Goal: Information Seeking & Learning: Learn about a topic

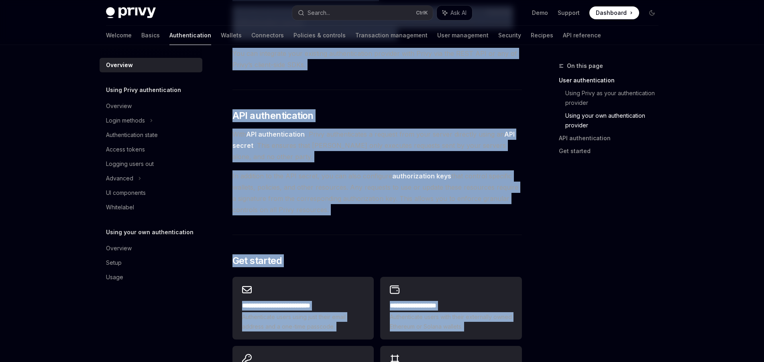
scroll to position [646, 0]
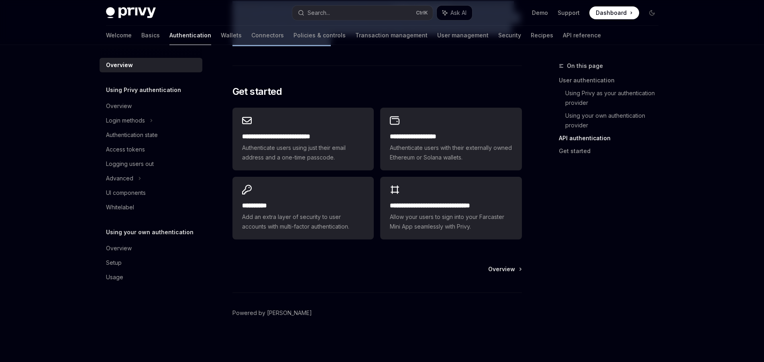
drag, startPoint x: 227, startPoint y: 63, endPoint x: 392, endPoint y: 82, distance: 166.4
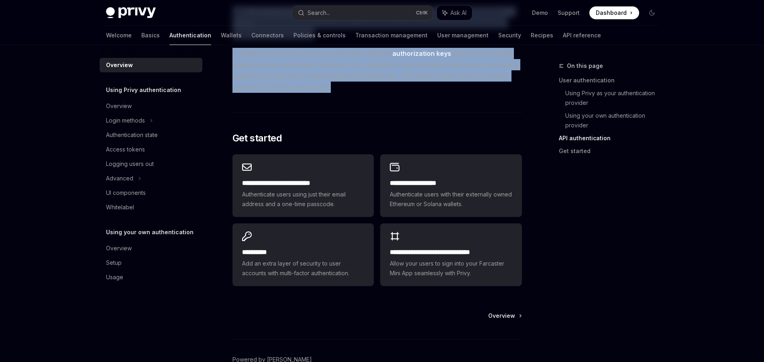
scroll to position [549, 0]
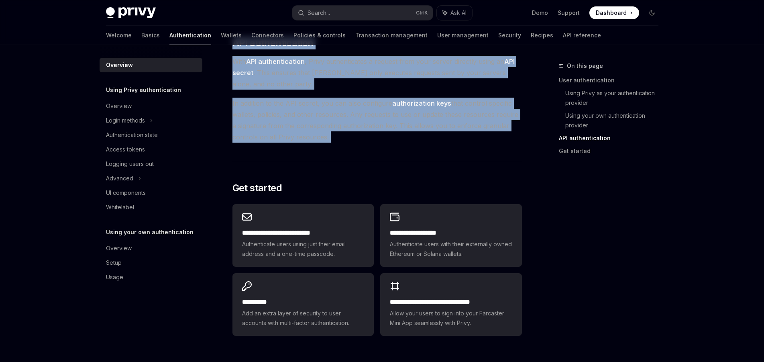
copy div "Loremips DoloRS Amet co AdipISC ElitSE Doei te InciDID Utlab’e dolore magnaa en…"
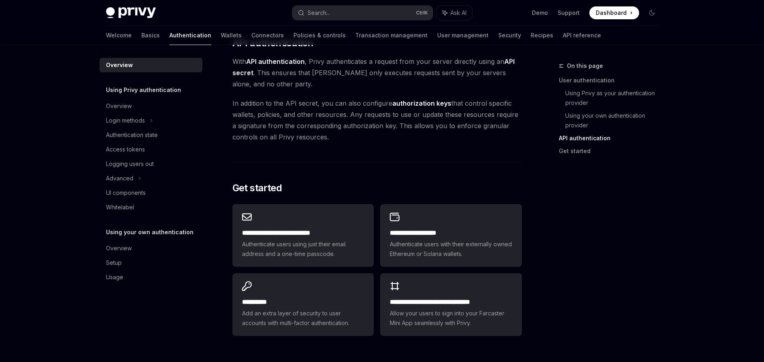
click at [333, 140] on span "In addition to the API secret, you can also configure authorization keys that c…" at bounding box center [376, 120] width 289 height 45
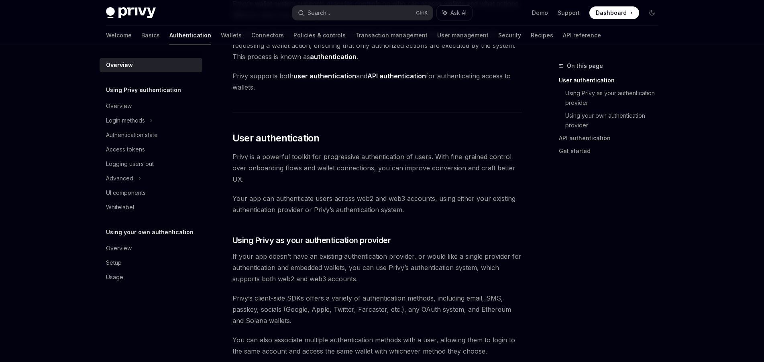
scroll to position [0, 0]
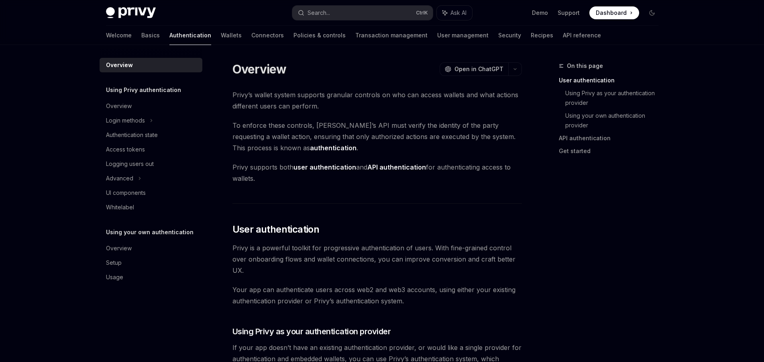
drag, startPoint x: 333, startPoint y: 138, endPoint x: 227, endPoint y: 90, distance: 116.7
copy div "Lorem’i dolors ametco adipisci elitsedd eiusmodt in utl etd magnaa enimadm ven …"
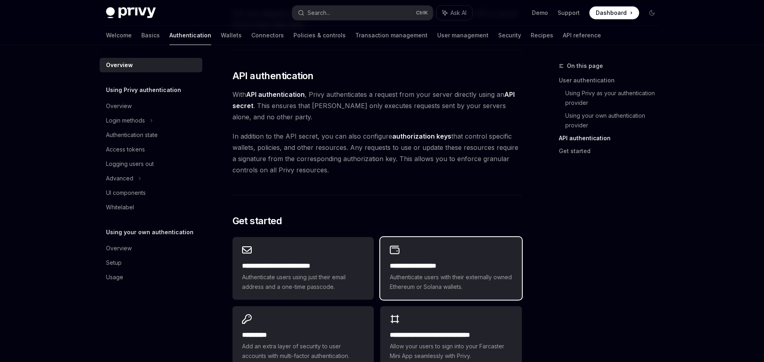
scroll to position [578, 0]
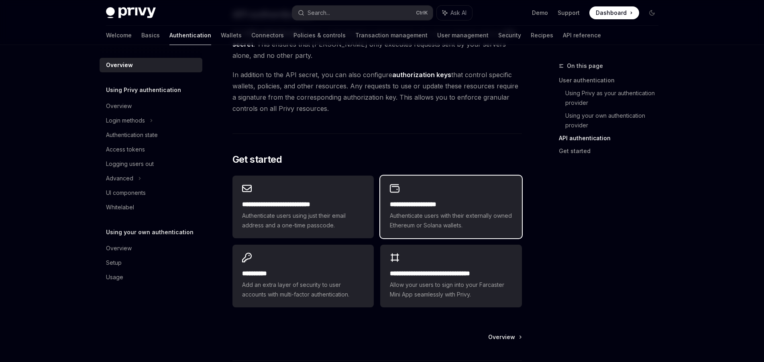
click at [439, 211] on span "Authenticate users with their externally owned Ethereum or Solana wallets." at bounding box center [451, 220] width 122 height 19
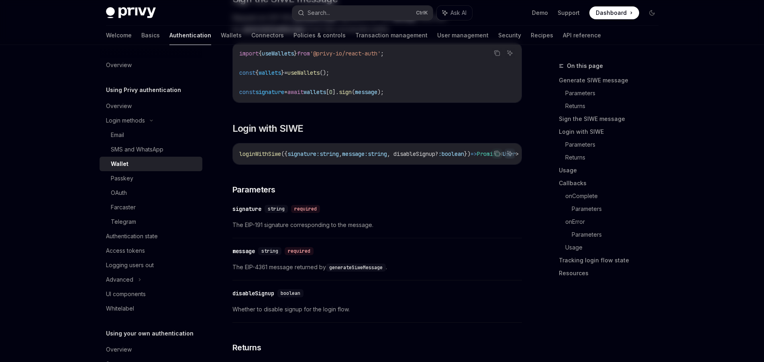
type textarea "*"
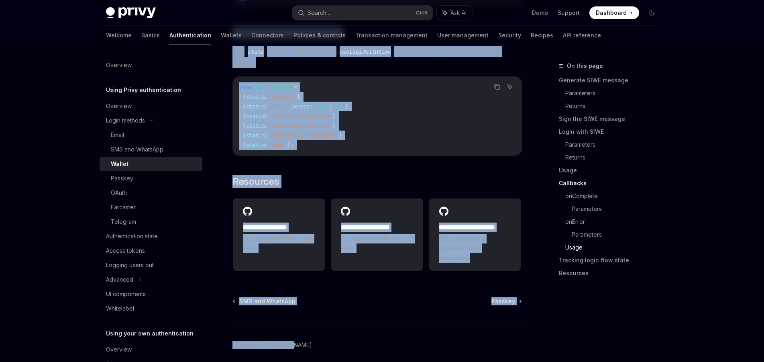
scroll to position [2074, 0]
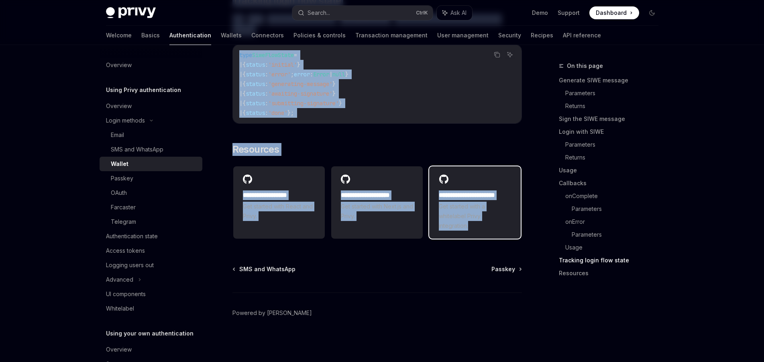
drag, startPoint x: 228, startPoint y: 76, endPoint x: 495, endPoint y: 230, distance: 308.3
copy div "Loremi DoloRS Amet co AdipISC ElitSE Doei te InciDID Utl etdol mag aliquae admi…"
